Goal: Information Seeking & Learning: Learn about a topic

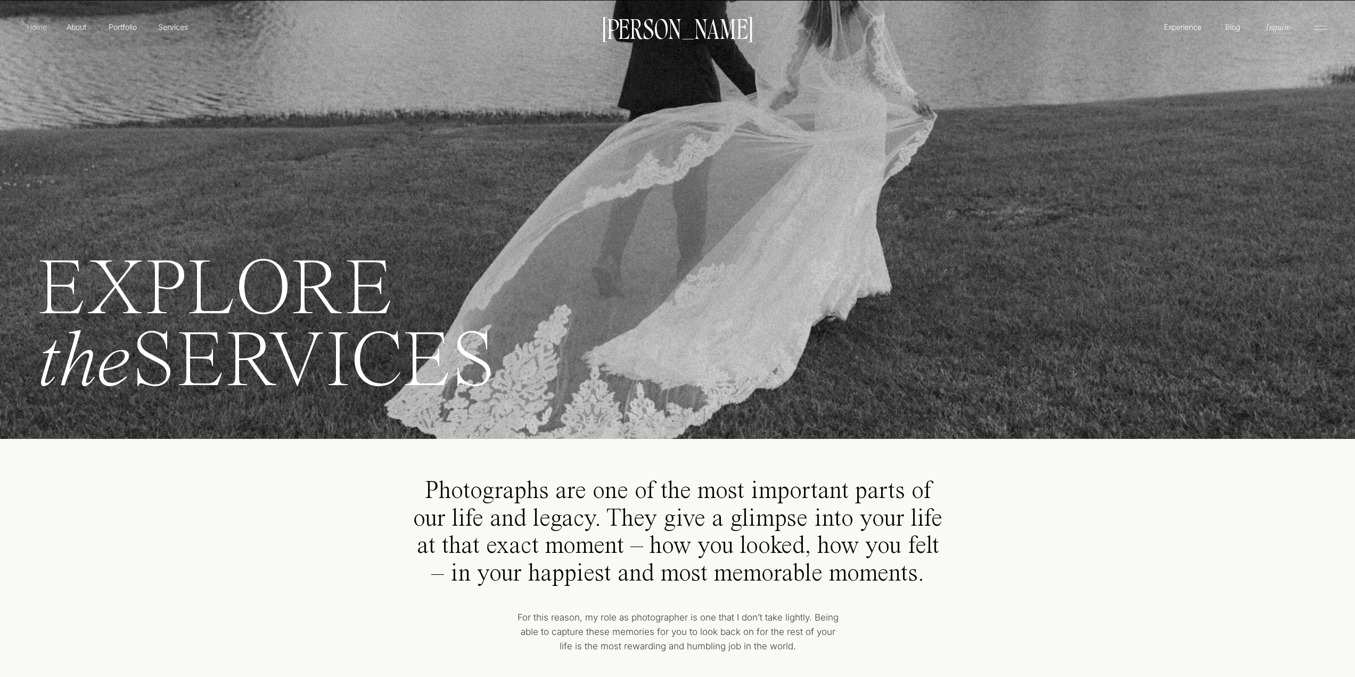
click at [37, 29] on p "Home" at bounding box center [36, 26] width 24 height 11
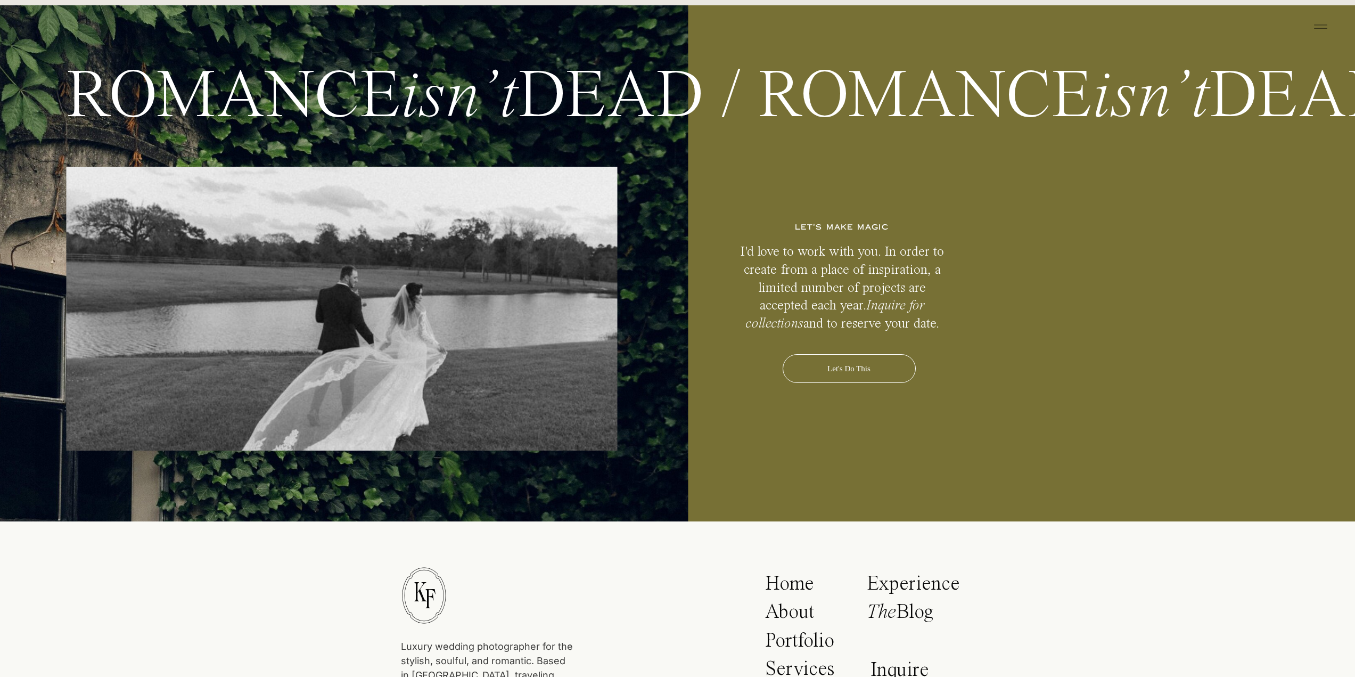
scroll to position [5060, 0]
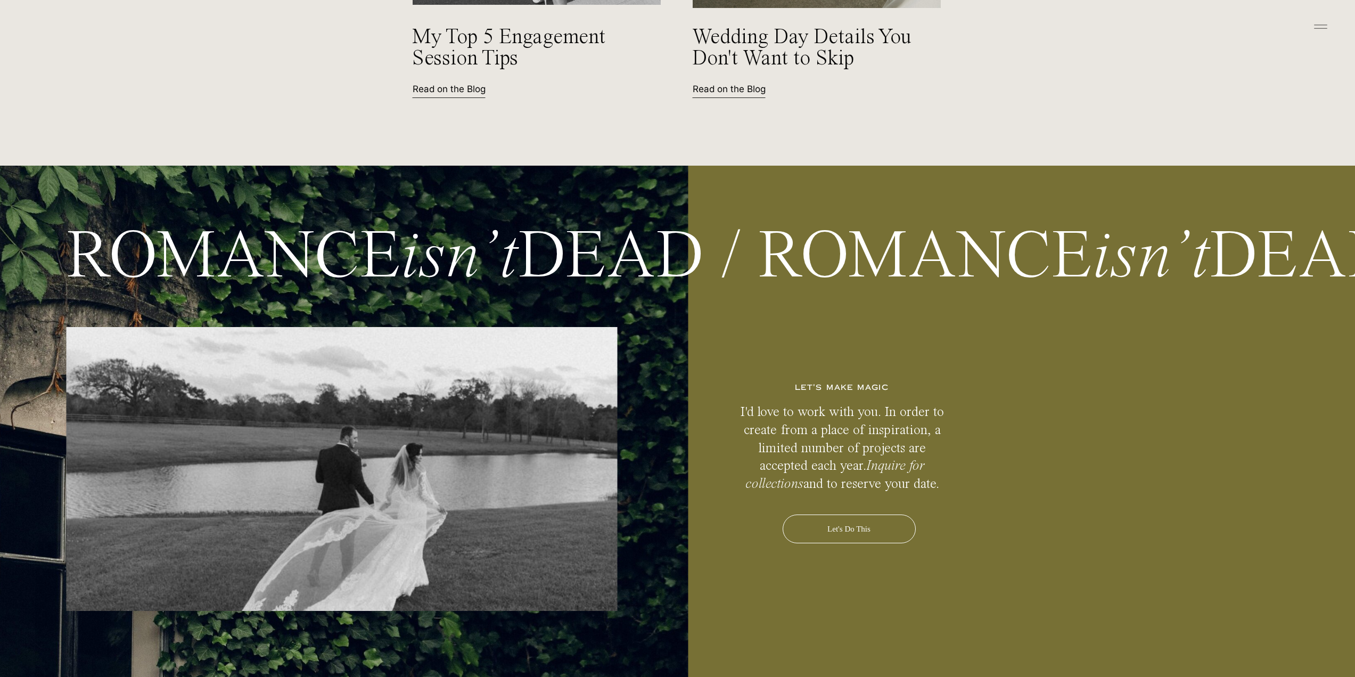
click at [1320, 29] on icon at bounding box center [1320, 26] width 21 height 17
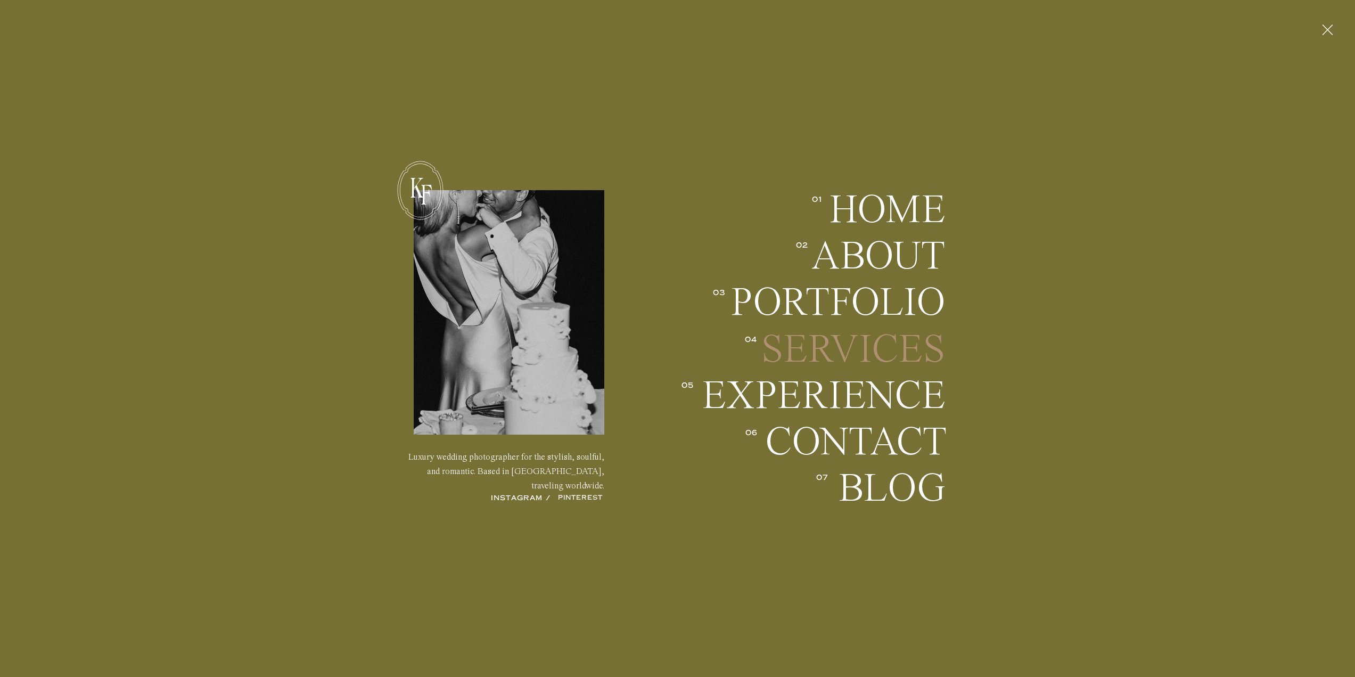
click at [889, 350] on h2 "Services" at bounding box center [851, 349] width 187 height 39
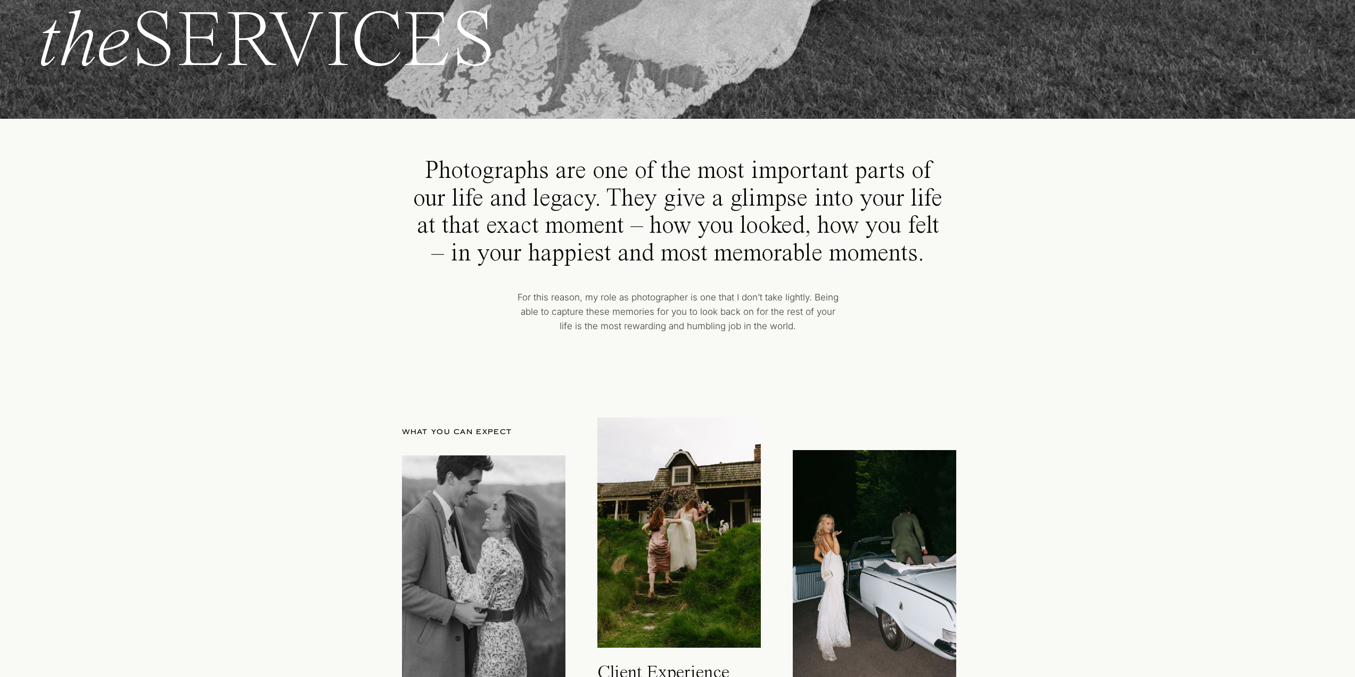
scroll to position [319, 0]
click at [857, 218] on p "Photographs are one of the most important parts of our life and legacy. They gi…" at bounding box center [678, 213] width 530 height 110
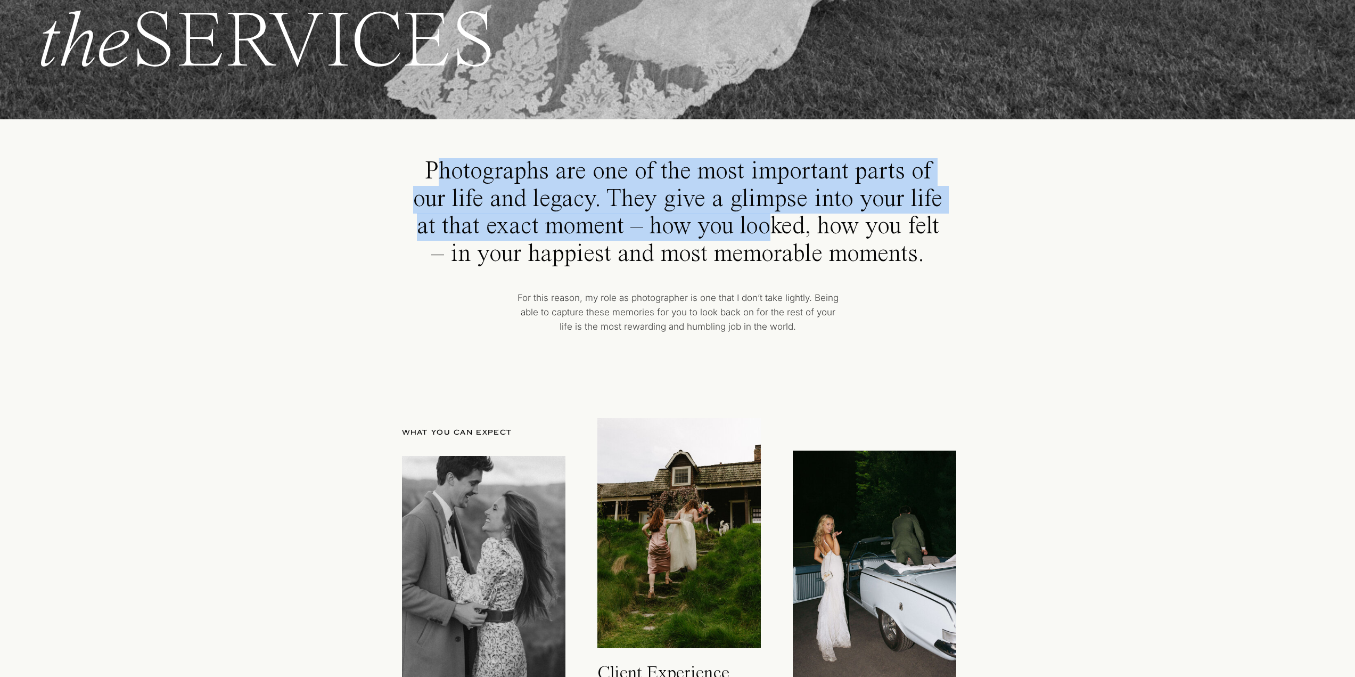
drag, startPoint x: 434, startPoint y: 166, endPoint x: 774, endPoint y: 221, distance: 343.6
click at [774, 221] on p "Photographs are one of the most important parts of our life and legacy. They gi…" at bounding box center [678, 213] width 530 height 110
click at [537, 190] on p "Photographs are one of the most important parts of our life and legacy. They gi…" at bounding box center [678, 213] width 530 height 110
drag, startPoint x: 428, startPoint y: 166, endPoint x: 940, endPoint y: 231, distance: 515.7
click at [940, 231] on p "Photographs are one of the most important parts of our life and legacy. They gi…" at bounding box center [678, 213] width 530 height 110
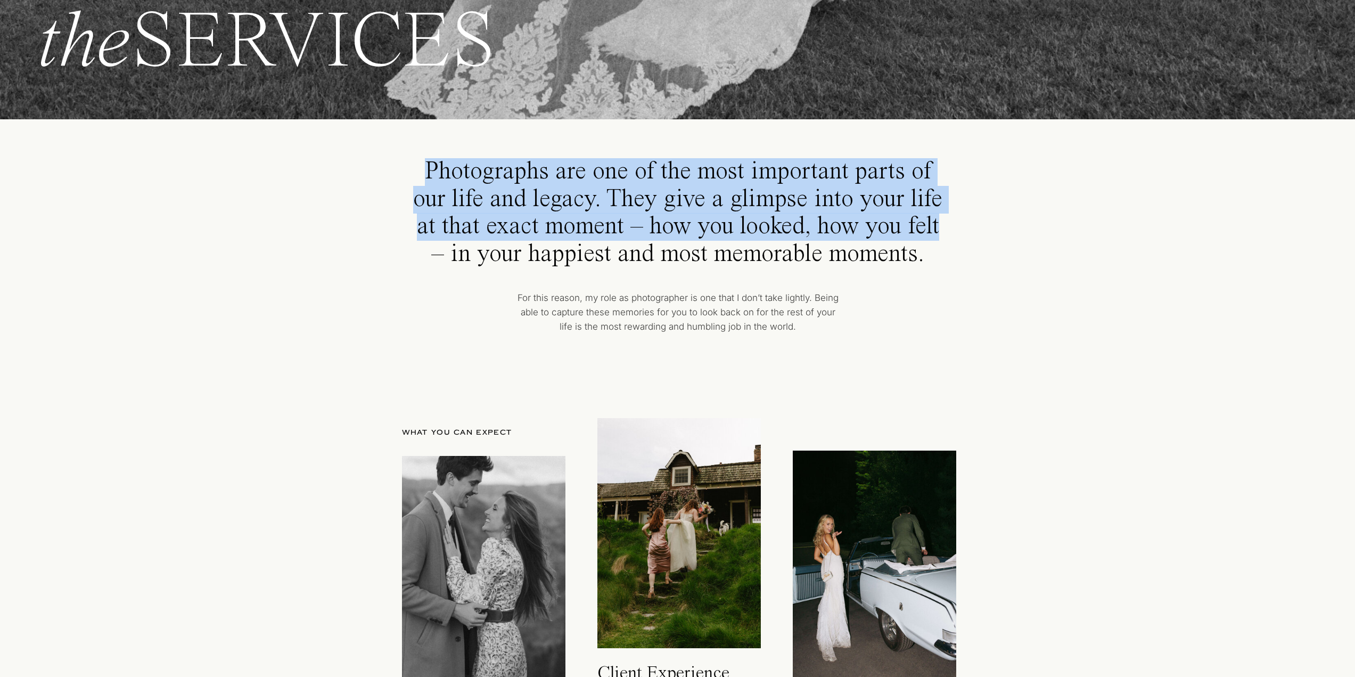
copy p "Photographs are one of the most important parts of our life and legacy. They gi…"
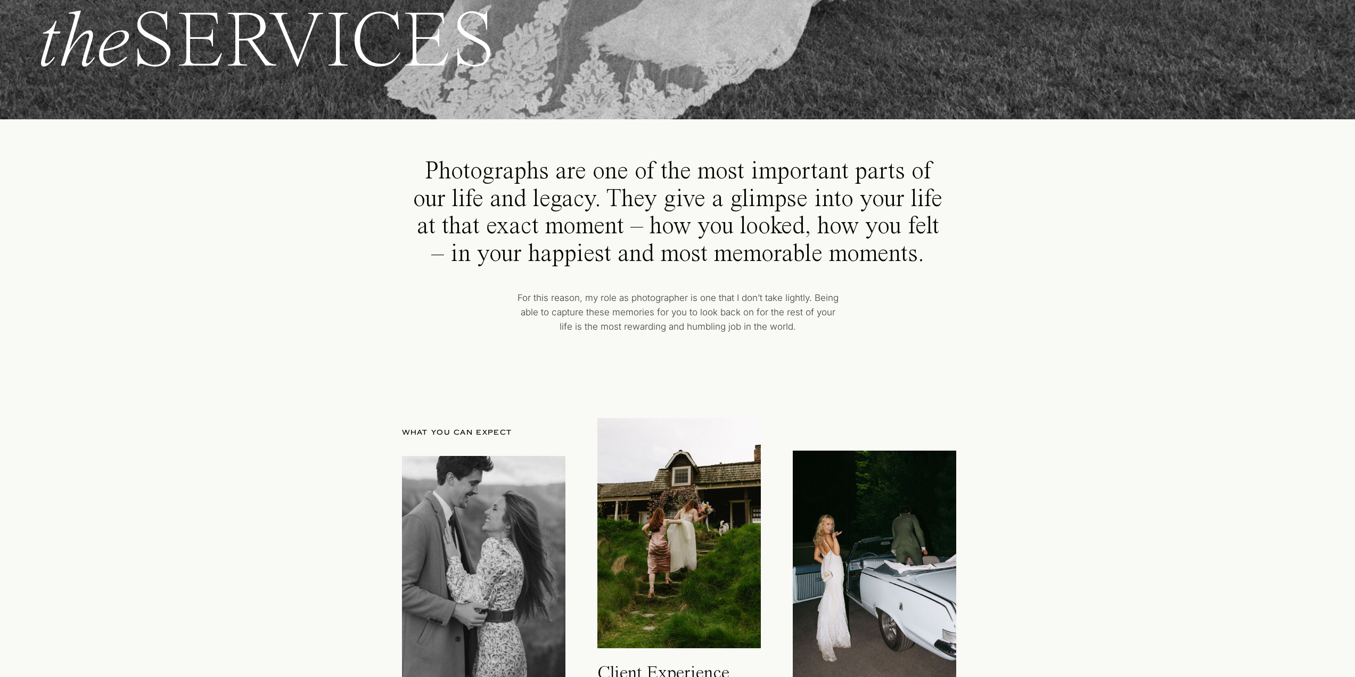
drag, startPoint x: 1051, startPoint y: 285, endPoint x: 1097, endPoint y: 297, distance: 46.6
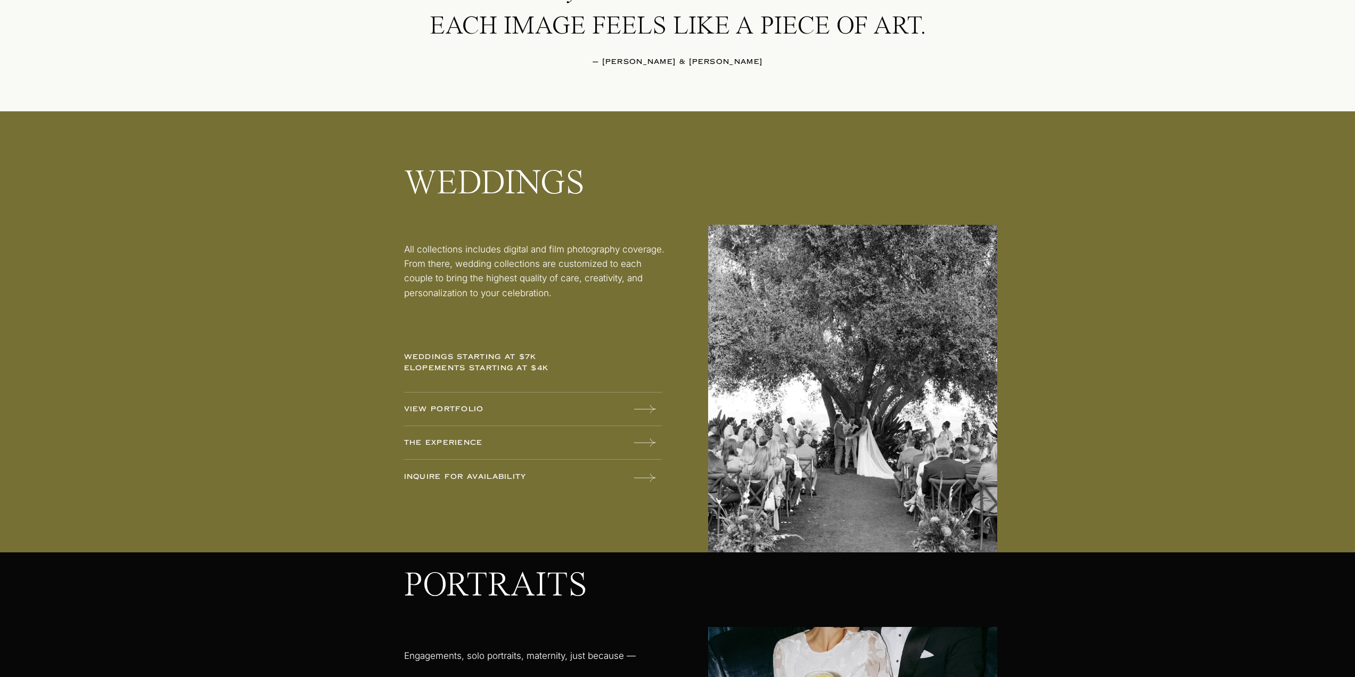
scroll to position [1219, 0]
